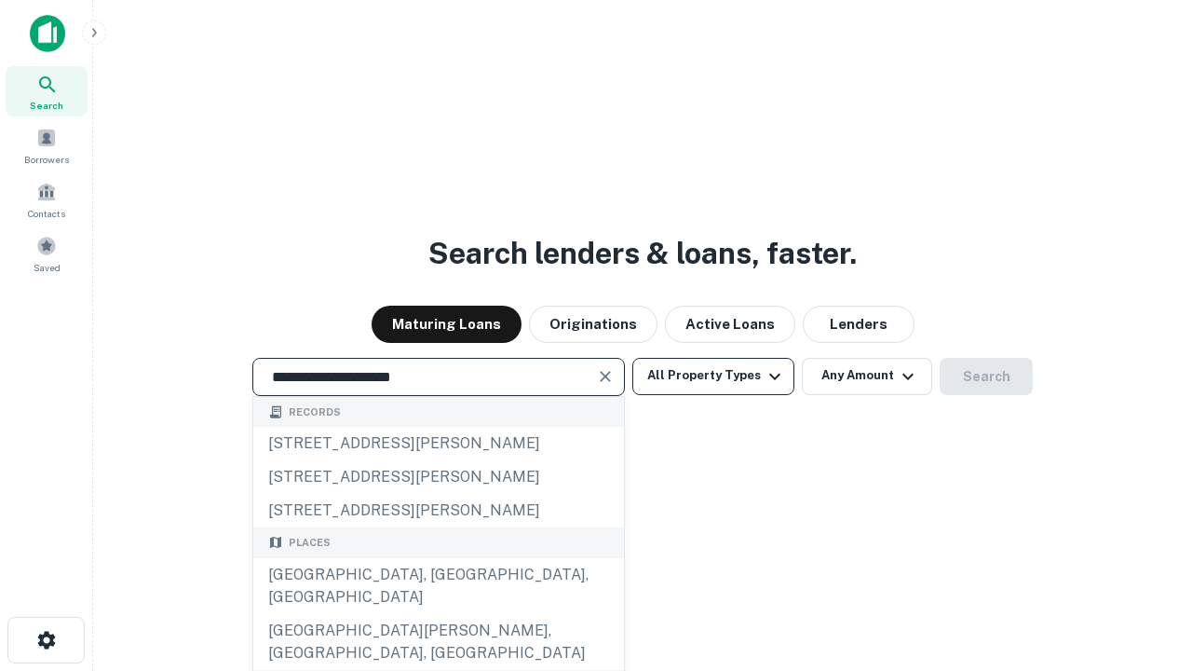
click at [438, 614] on div "[GEOGRAPHIC_DATA], [GEOGRAPHIC_DATA], [GEOGRAPHIC_DATA]" at bounding box center [438, 586] width 371 height 56
click at [713, 375] on button "All Property Types" at bounding box center [713, 376] width 162 height 37
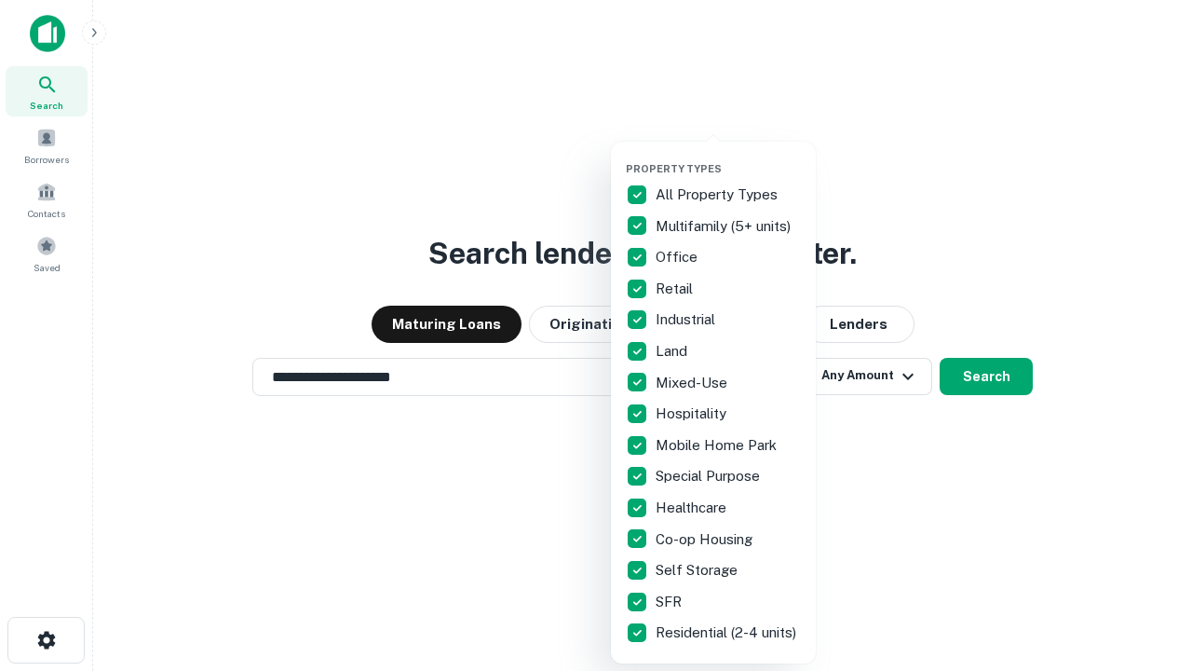
type input "**********"
click at [728, 156] on button "button" at bounding box center [728, 156] width 205 height 1
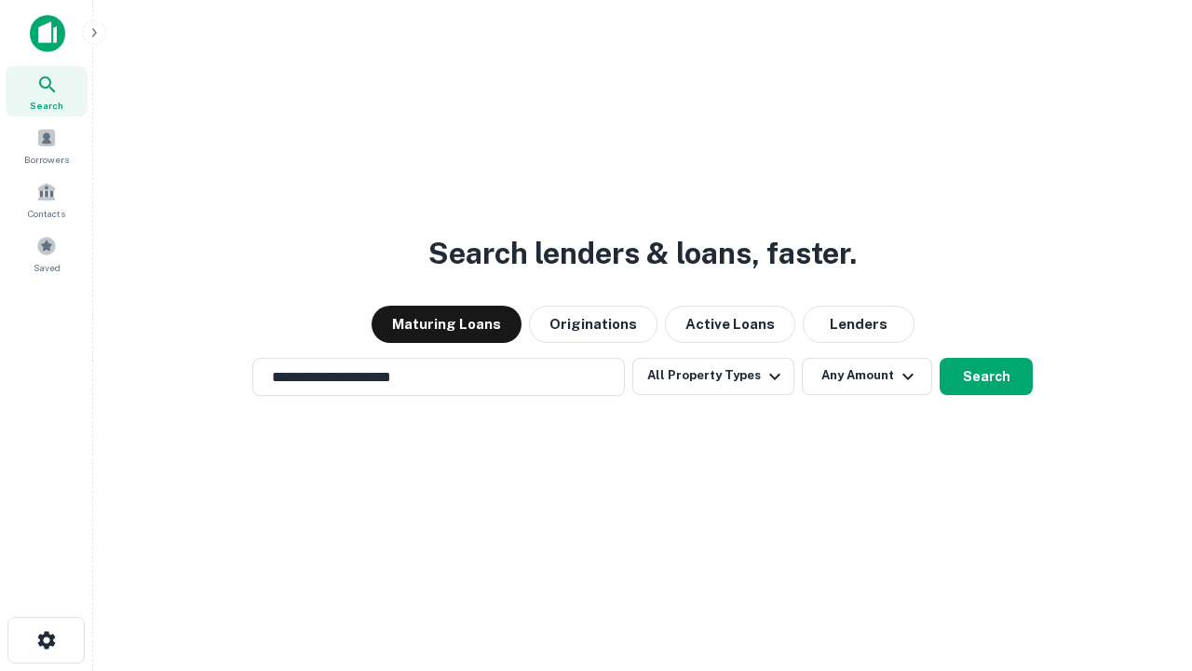
scroll to position [11, 224]
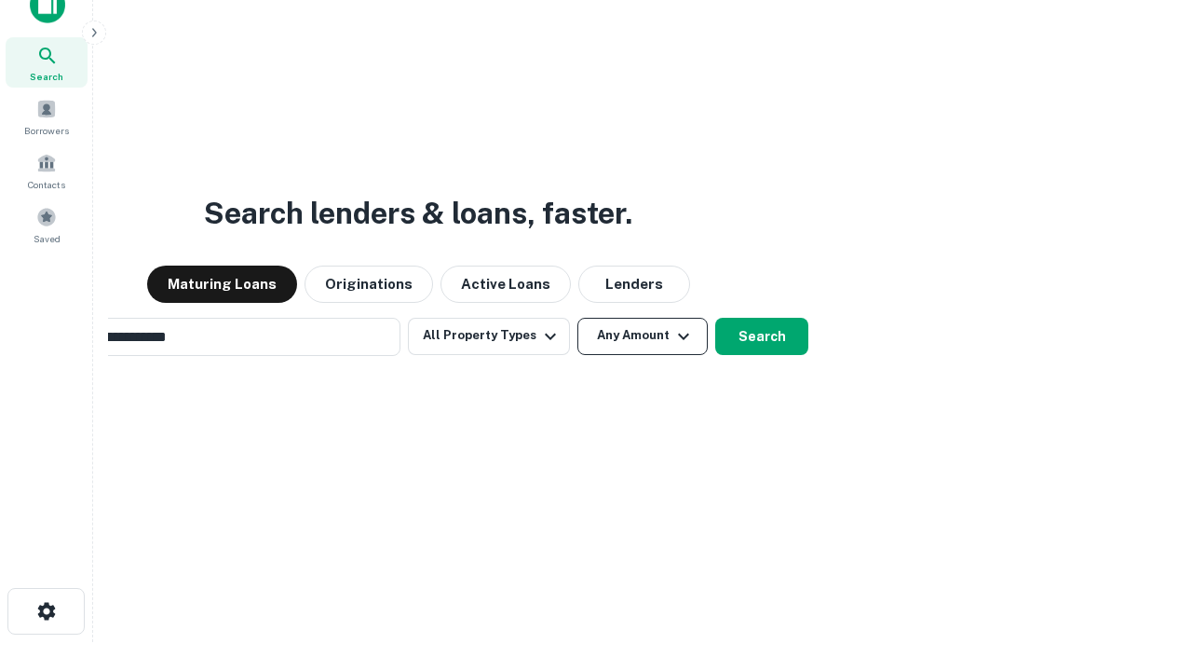
click at [577, 318] on button "Any Amount" at bounding box center [642, 336] width 130 height 37
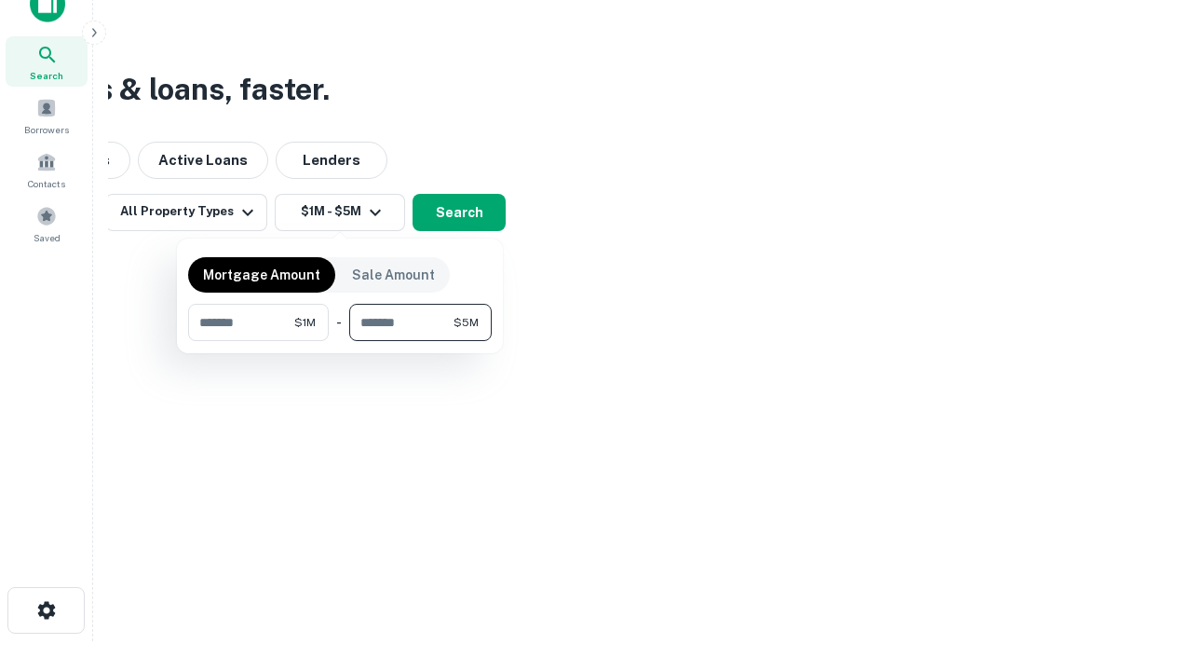
type input "*******"
click at [340, 341] on button "button" at bounding box center [340, 341] width 304 height 1
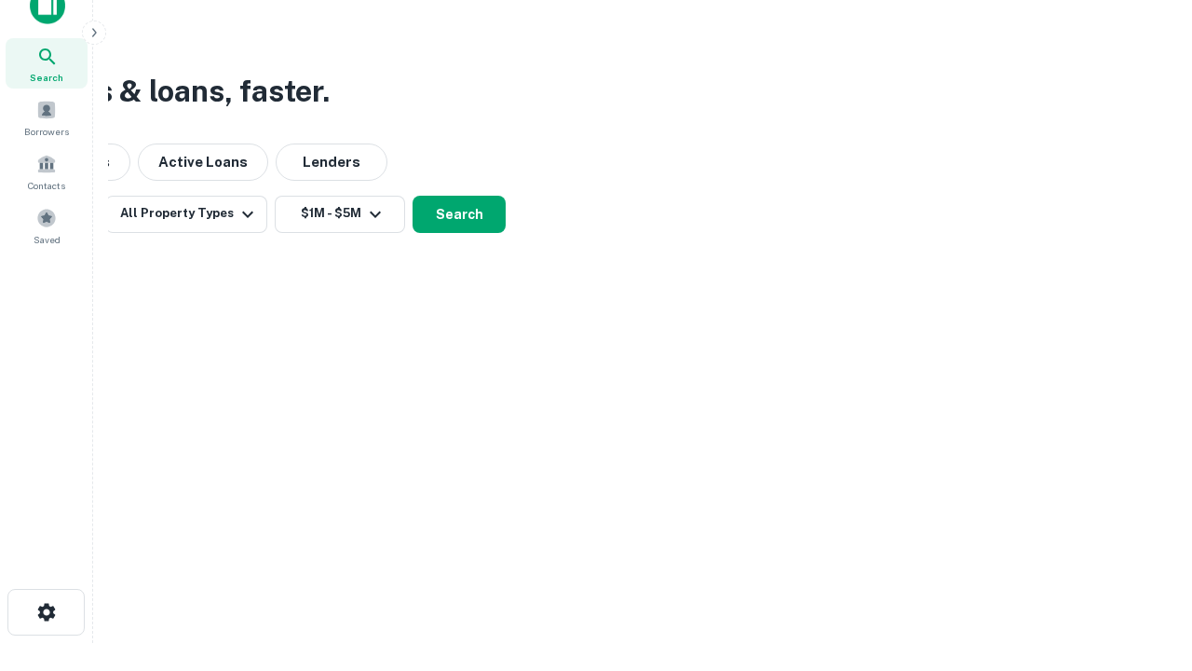
scroll to position [11, 344]
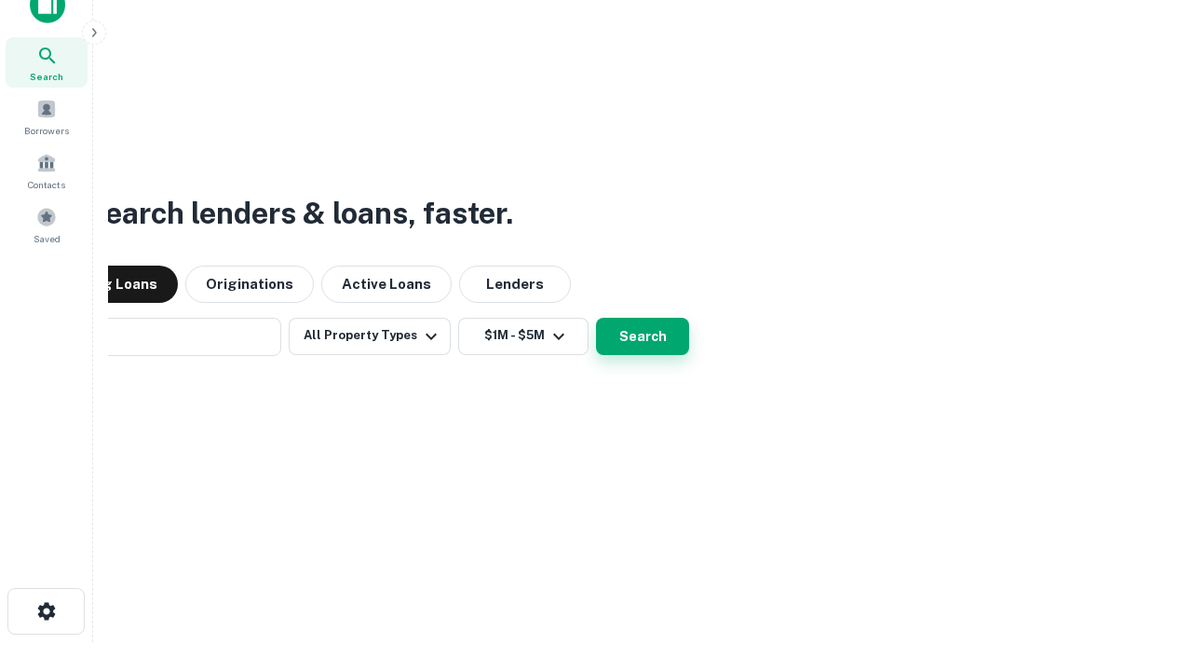
click at [596, 318] on button "Search" at bounding box center [642, 336] width 93 height 37
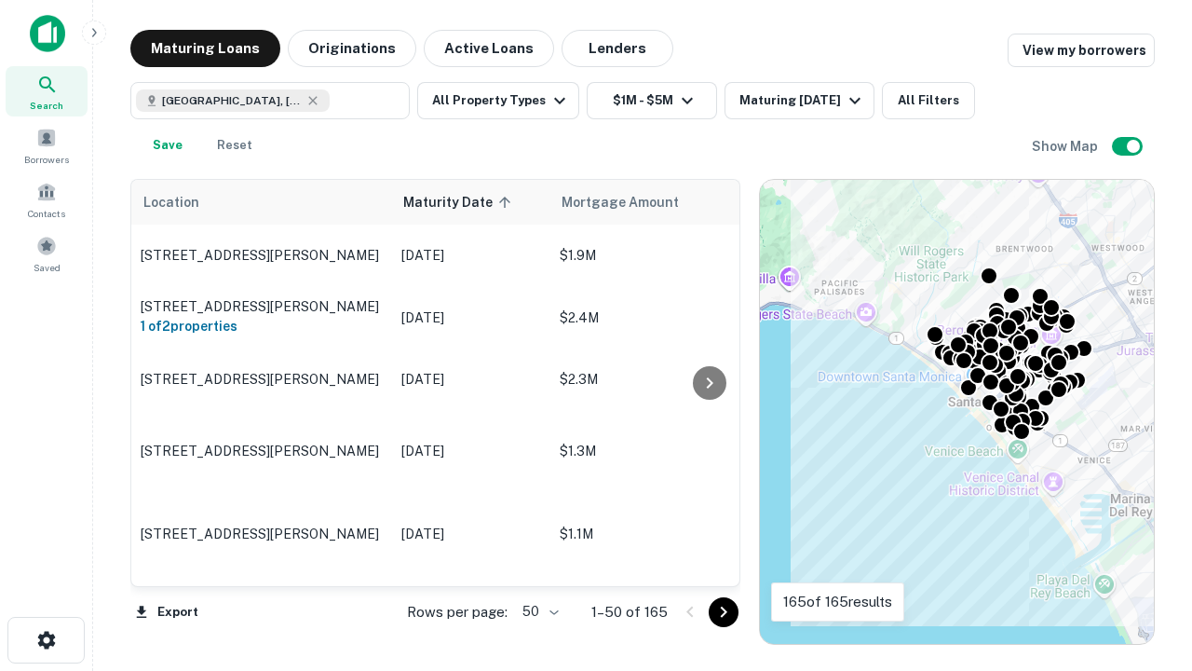
click at [537, 611] on body "Search Borrowers Contacts Saved Maturing Loans Originations Active Loans Lender…" at bounding box center [596, 335] width 1192 height 671
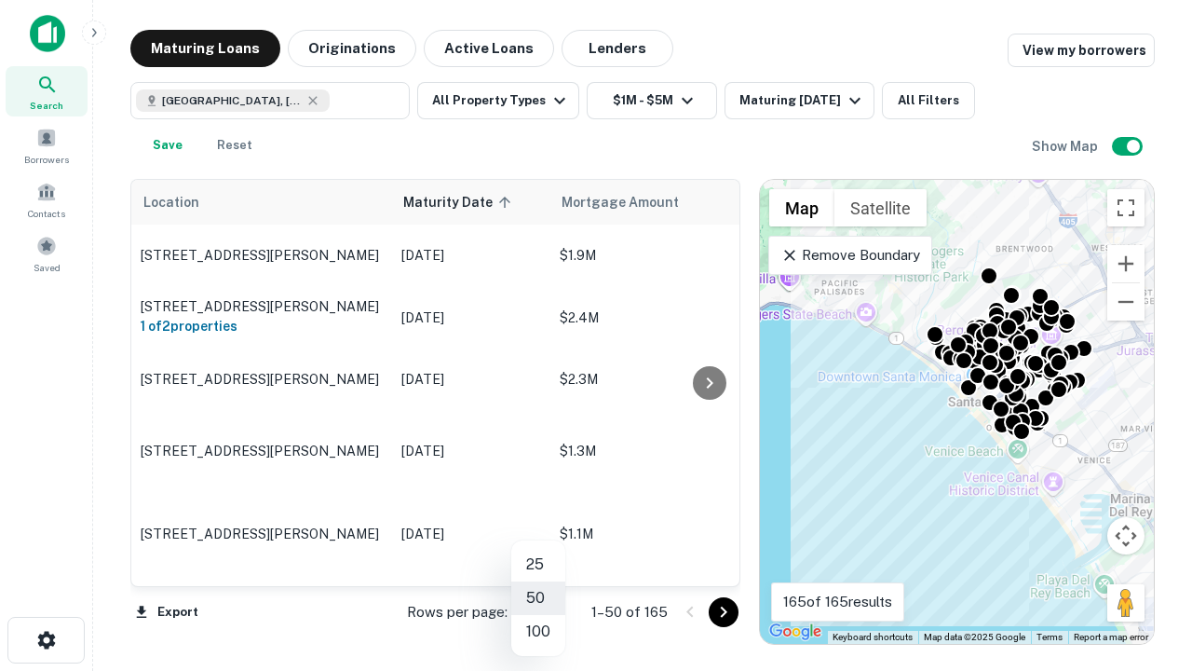
click at [538, 564] on li "25" at bounding box center [538, 565] width 54 height 34
